Goal: Find specific page/section: Find specific page/section

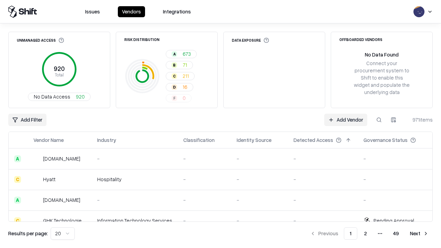
click at [394, 120] on html "Issues Vendors Integrations Unmanaged Access 920 Total No Data Access 920 Risk …" at bounding box center [220, 124] width 441 height 248
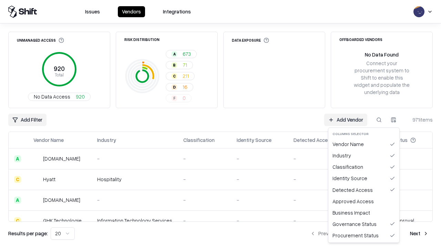
click at [221, 124] on html "Issues Vendors Integrations Unmanaged Access 920 Total No Data Access 920 Risk …" at bounding box center [220, 124] width 441 height 248
click at [394, 120] on html "Issues Vendors Integrations Unmanaged Access 920 Total No Data Access 920 Risk …" at bounding box center [220, 124] width 441 height 248
click at [364, 144] on div "Vendor Name" at bounding box center [364, 144] width 68 height 11
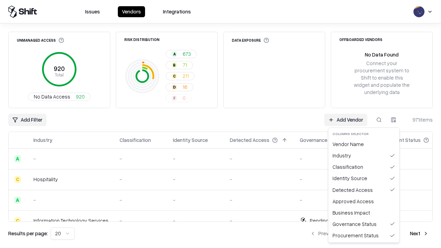
click at [394, 120] on html "Issues Vendors Integrations Unmanaged Access 920 Total No Data Access 920 Risk …" at bounding box center [220, 124] width 441 height 248
click at [364, 144] on div "Vendor Name" at bounding box center [364, 144] width 68 height 11
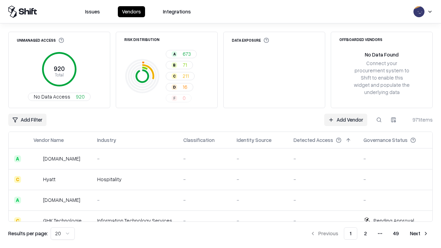
click at [394, 120] on html "Issues Vendors Integrations Unmanaged Access 920 Total No Data Access 920 Risk …" at bounding box center [220, 124] width 441 height 248
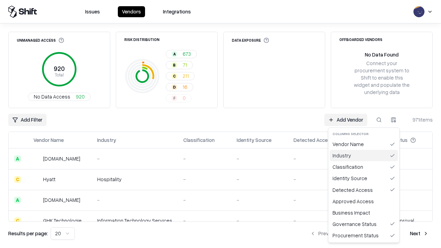
click at [364, 155] on div "Industry" at bounding box center [364, 155] width 68 height 11
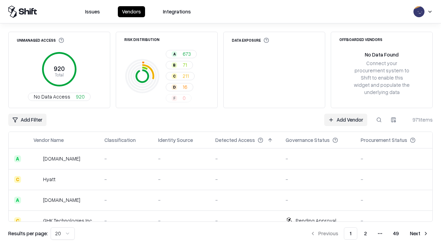
click at [394, 120] on html "Issues Vendors Integrations Unmanaged Access 920 Total No Data Access 920 Risk …" at bounding box center [220, 124] width 441 height 248
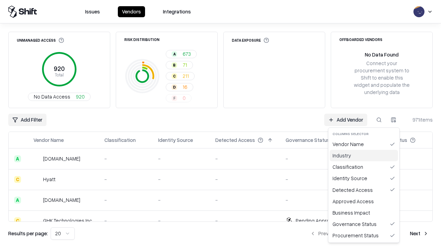
click at [364, 155] on div "Industry" at bounding box center [364, 155] width 68 height 11
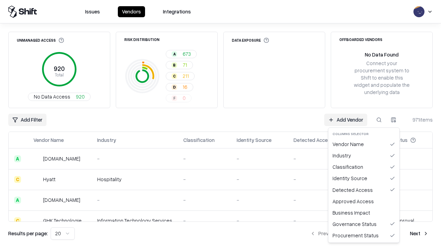
click at [394, 120] on html "Issues Vendors Integrations Unmanaged Access 920 Total No Data Access 920 Risk …" at bounding box center [220, 124] width 441 height 248
click at [364, 167] on div "Classification" at bounding box center [364, 166] width 68 height 11
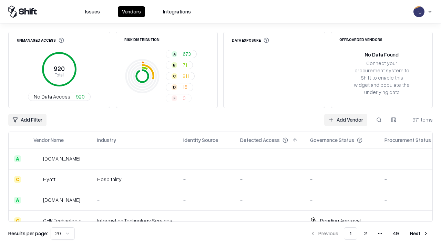
click at [394, 120] on html "Issues Vendors Integrations Unmanaged Access 920 Total No Data Access 920 Risk …" at bounding box center [220, 124] width 441 height 248
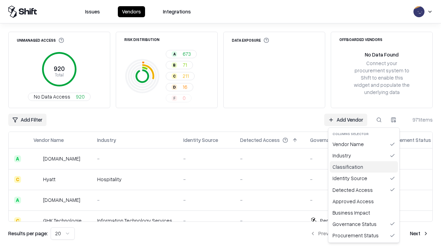
click at [364, 167] on div "Classification" at bounding box center [364, 166] width 68 height 11
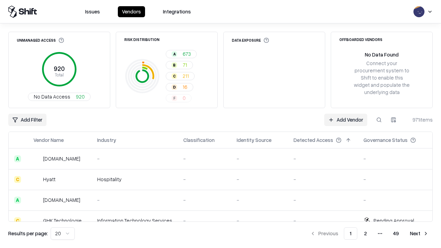
click at [394, 120] on html "Issues Vendors Integrations Unmanaged Access 920 Total No Data Access 920 Risk …" at bounding box center [220, 124] width 441 height 248
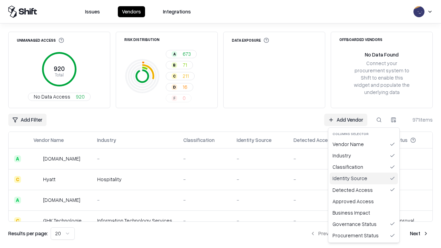
click at [364, 178] on div "Identity Source" at bounding box center [364, 178] width 68 height 11
